Goal: Task Accomplishment & Management: Complete application form

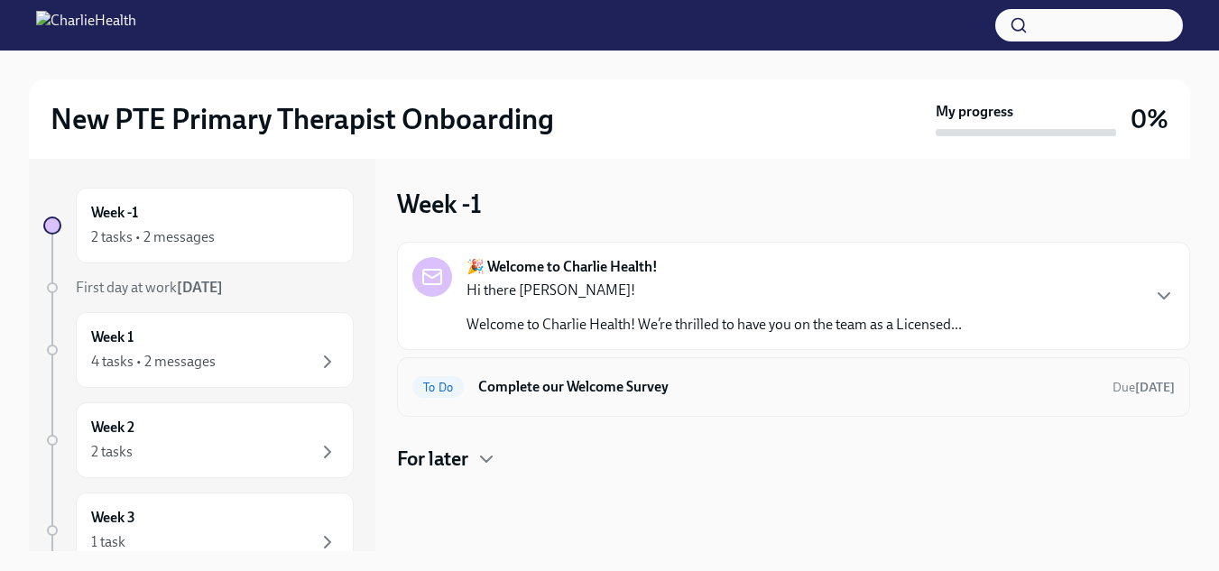
click at [525, 367] on div "To Do Complete our Welcome Survey Due [DATE]" at bounding box center [793, 387] width 793 height 60
click at [552, 381] on h6 "Complete our Welcome Survey" at bounding box center [788, 387] width 620 height 20
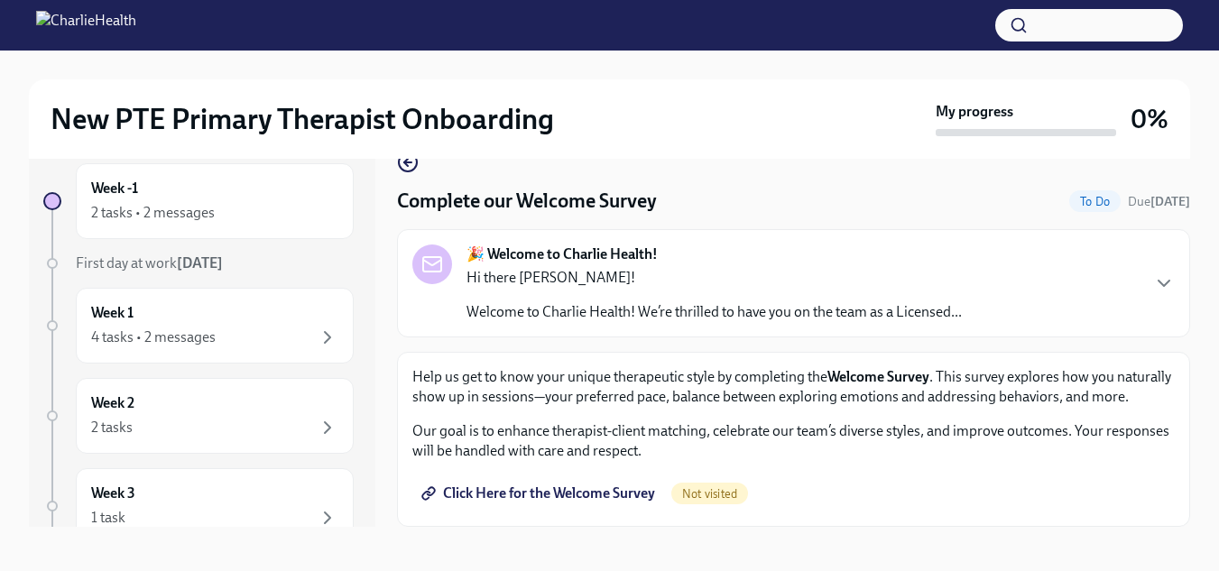
scroll to position [31, 0]
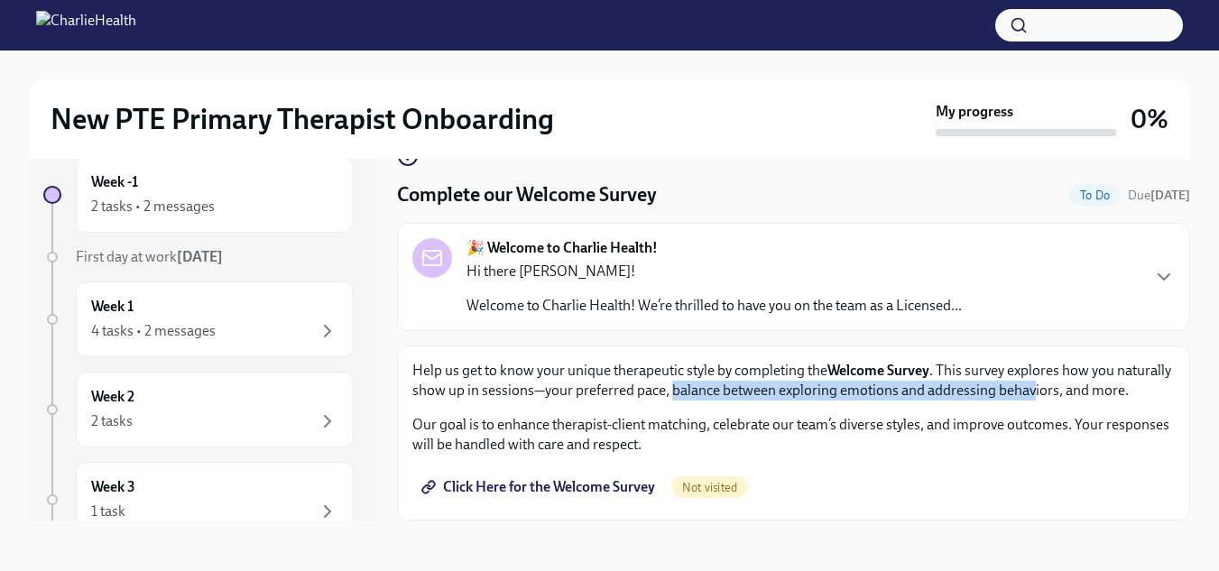
drag, startPoint x: 726, startPoint y: 371, endPoint x: 1090, endPoint y: 367, distance: 363.5
click at [1090, 367] on p "Help us get to know your unique therapeutic style by completing the Welcome Sur…" at bounding box center [793, 381] width 762 height 40
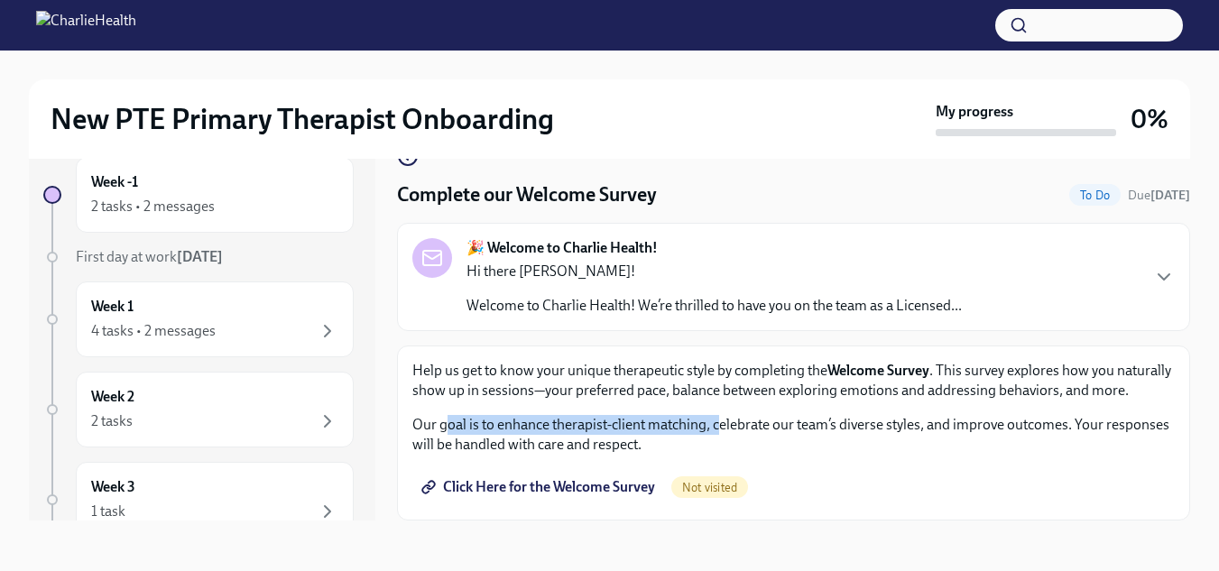
drag, startPoint x: 546, startPoint y: 424, endPoint x: 855, endPoint y: 422, distance: 309.4
click at [828, 422] on p "Our goal is to enhance therapist-client matching, celebrate our team’s diverse …" at bounding box center [793, 435] width 762 height 40
click at [739, 425] on p "Our goal is to enhance therapist-client matching, celebrate our team’s diverse …" at bounding box center [793, 435] width 762 height 40
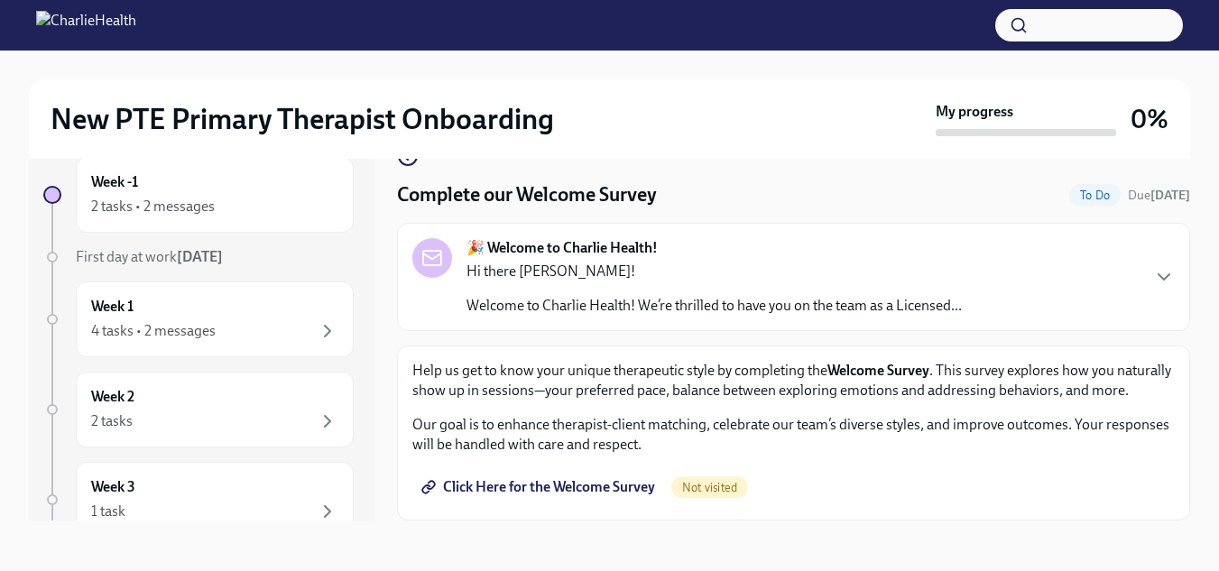
click at [541, 487] on span "Click Here for the Welcome Survey" at bounding box center [540, 487] width 230 height 18
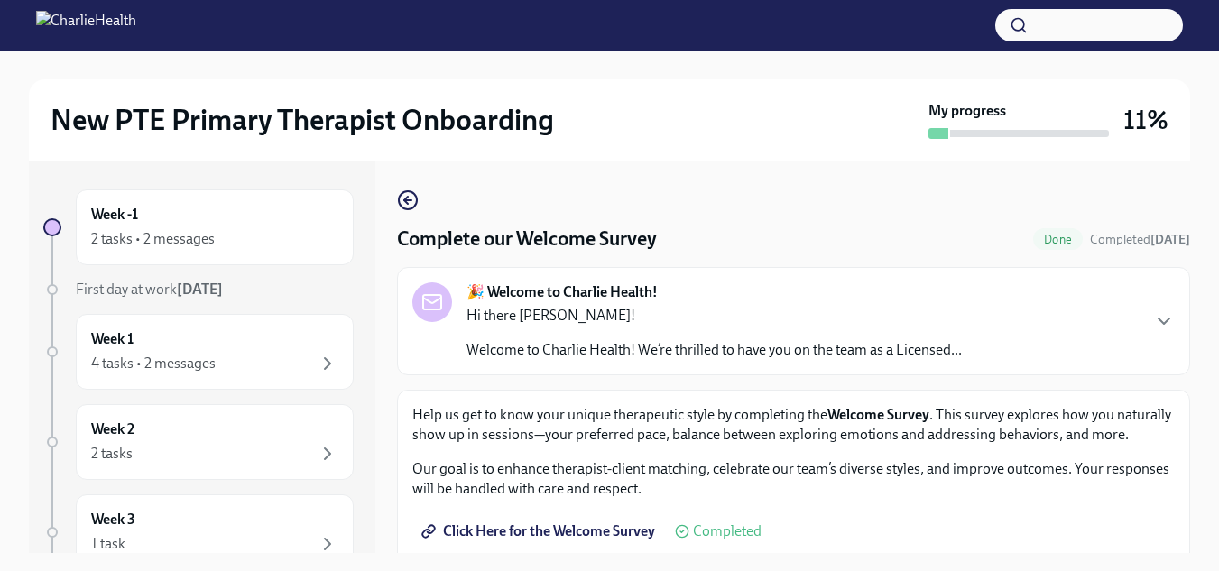
scroll to position [32, 0]
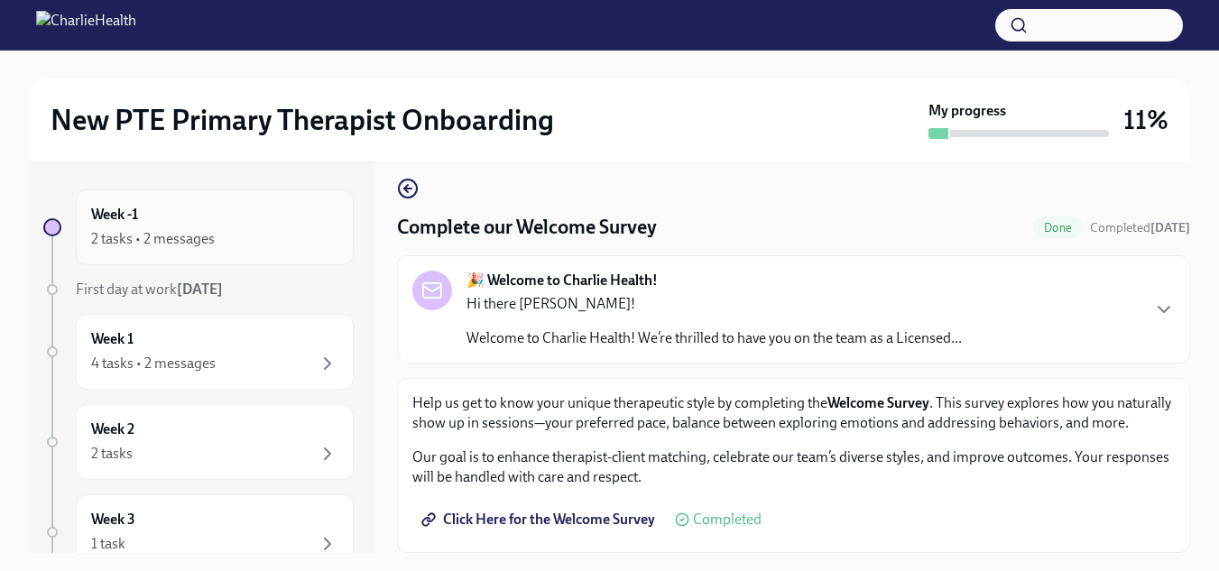
click at [198, 242] on div "2 tasks • 2 messages" at bounding box center [153, 239] width 124 height 20
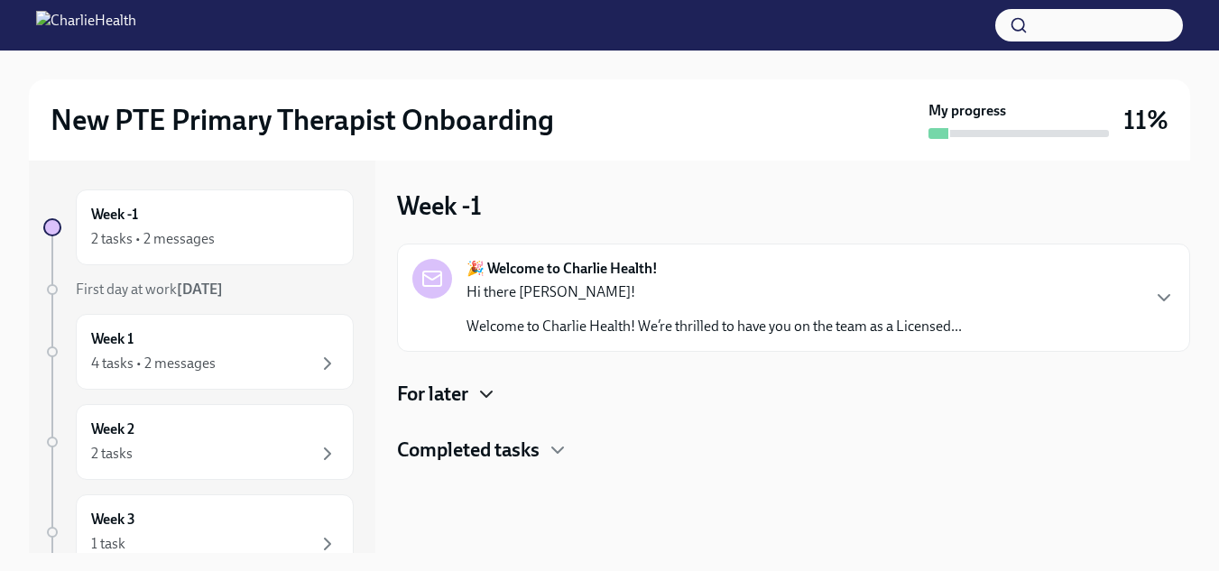
click at [479, 388] on icon "button" at bounding box center [486, 394] width 22 height 22
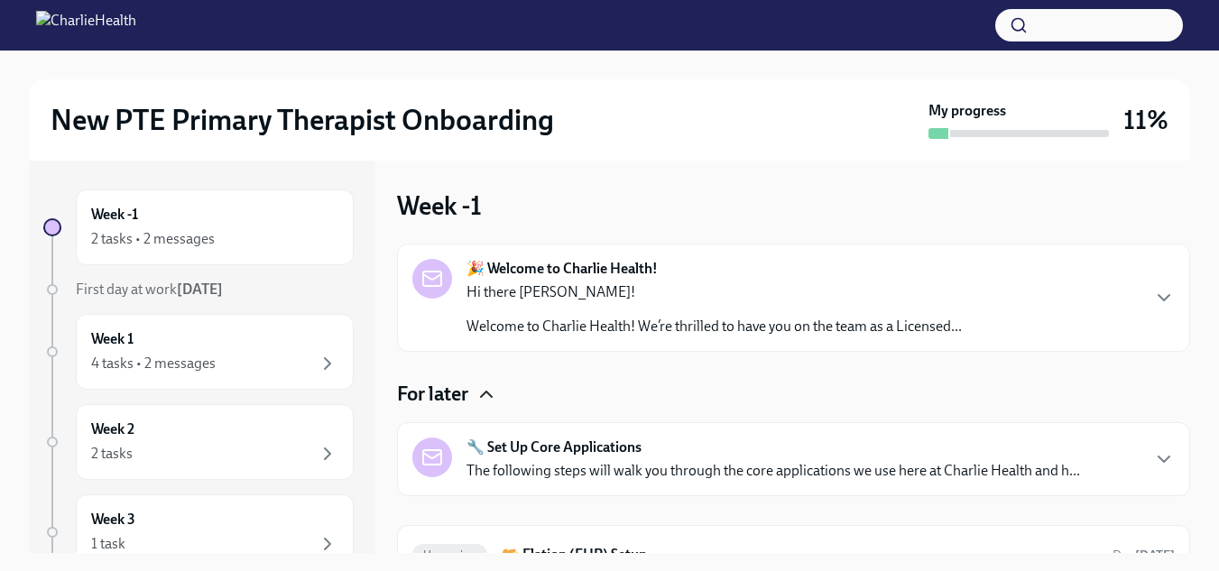
click at [549, 266] on strong "🎉 Welcome to Charlie Health!" at bounding box center [561, 269] width 191 height 20
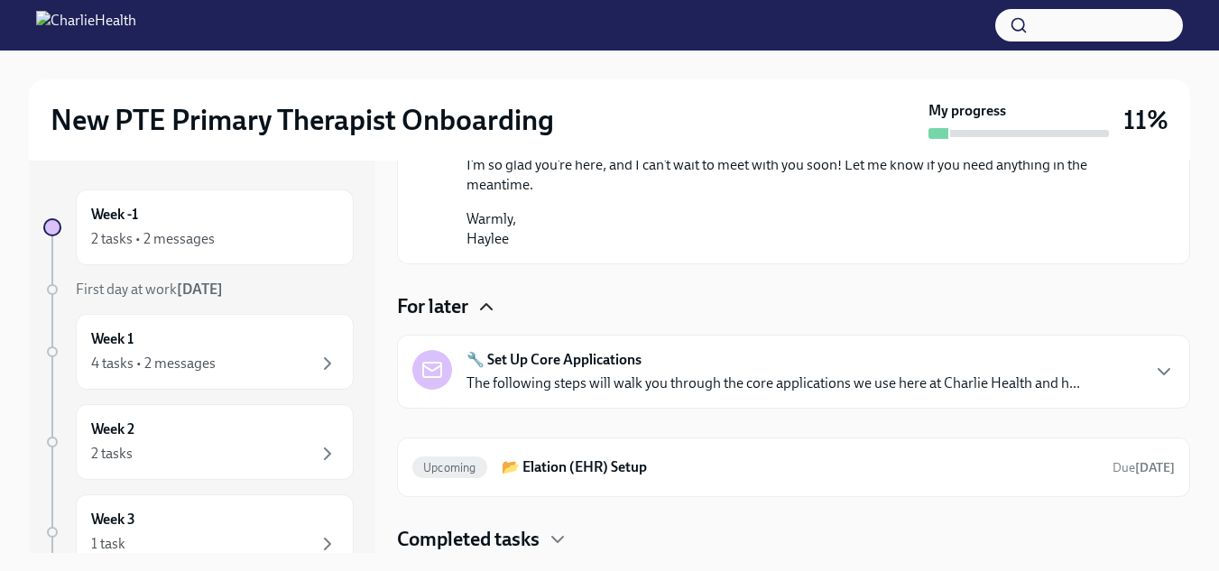
scroll to position [1128, 0]
